Goal: Information Seeking & Learning: Learn about a topic

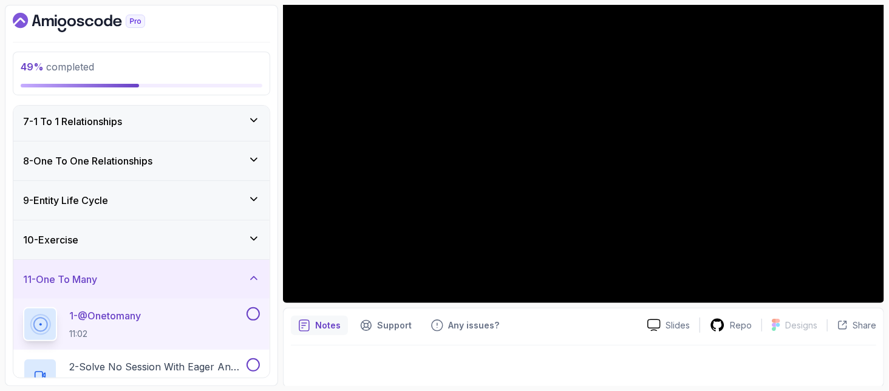
scroll to position [321, 0]
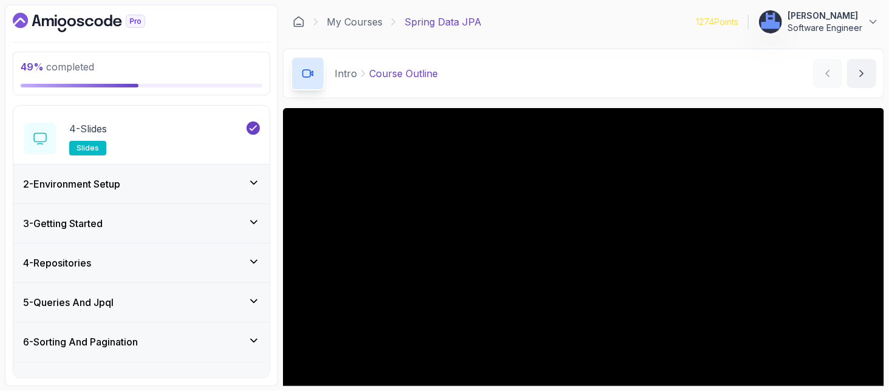
scroll to position [243, 0]
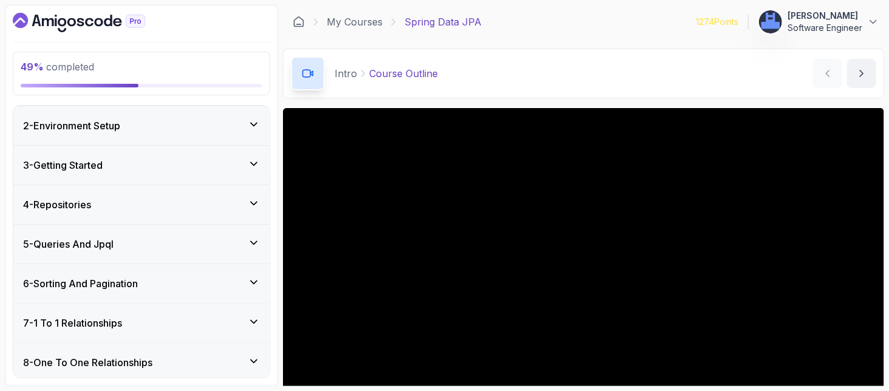
click at [132, 324] on div "7 - 1 To 1 Relationships" at bounding box center [141, 323] width 237 height 15
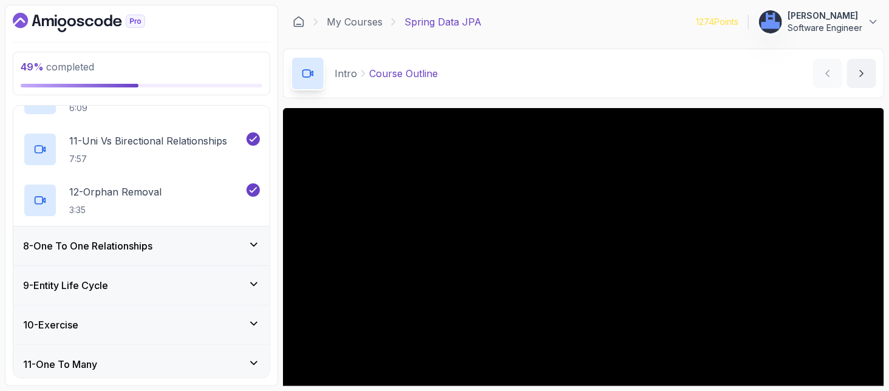
scroll to position [929, 0]
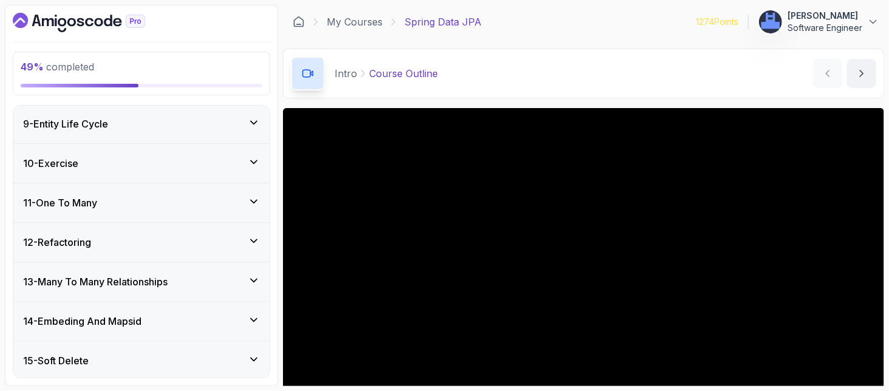
click at [97, 198] on h3 "11 - One To Many" at bounding box center [60, 202] width 74 height 15
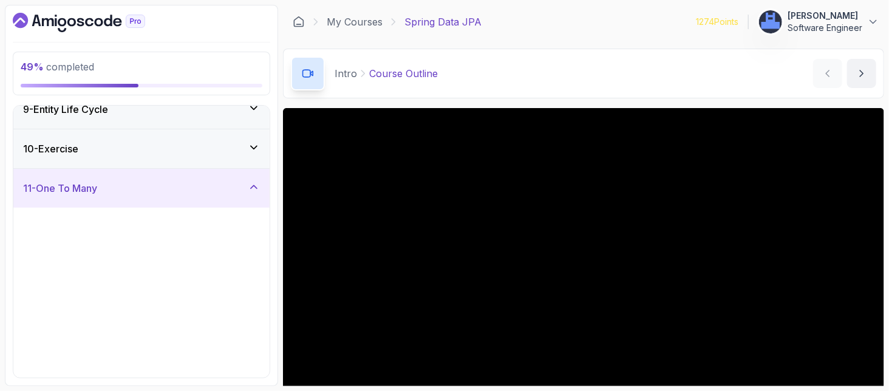
scroll to position [317, 0]
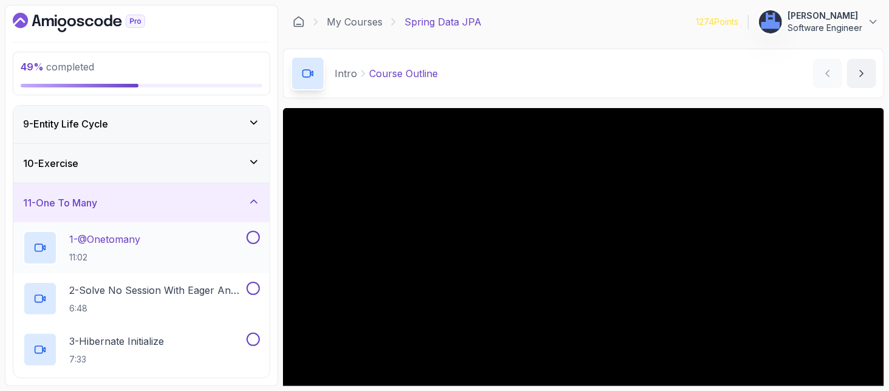
click at [140, 234] on p "1 - @Onetomany" at bounding box center [104, 239] width 71 height 15
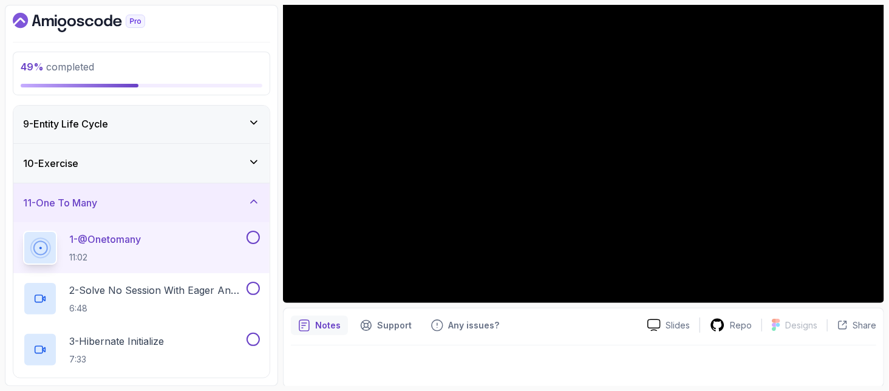
scroll to position [34, 0]
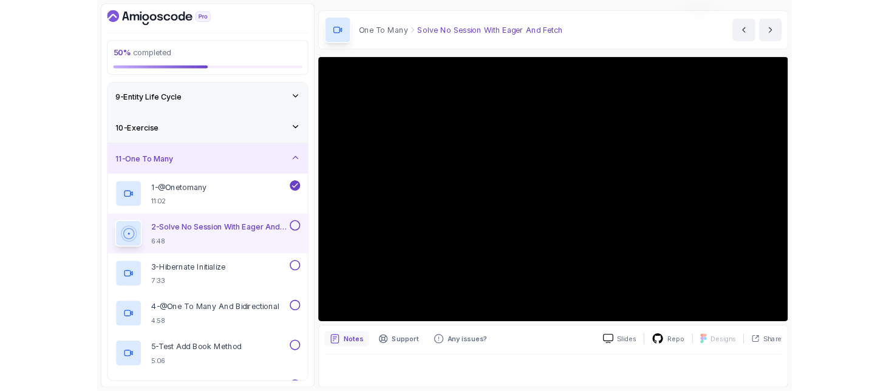
scroll to position [34, 0]
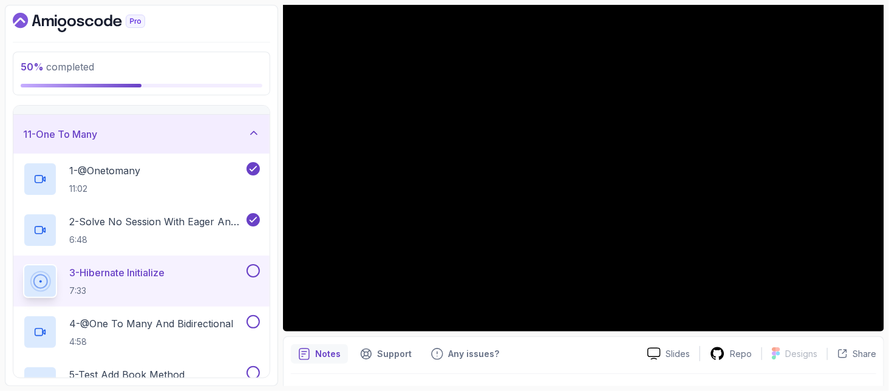
scroll to position [479, 0]
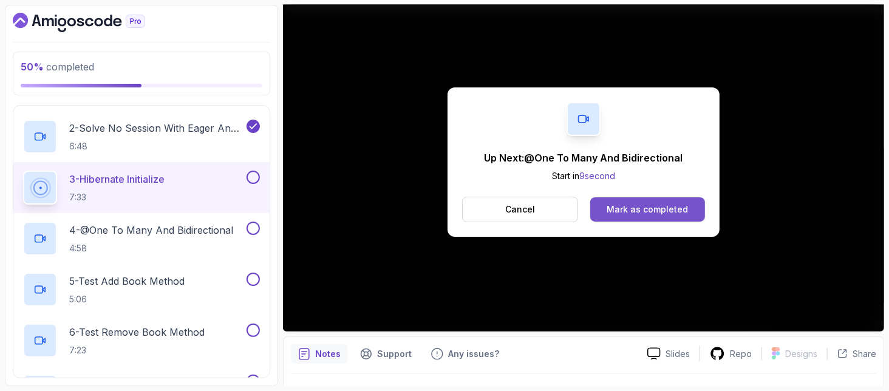
click at [662, 203] on div "Mark as completed" at bounding box center [646, 209] width 81 height 12
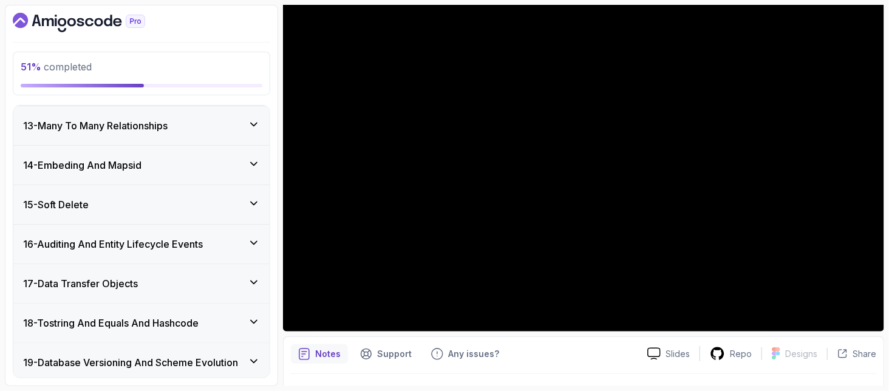
scroll to position [959, 0]
